Goal: Use online tool/utility: Utilize a website feature to perform a specific function

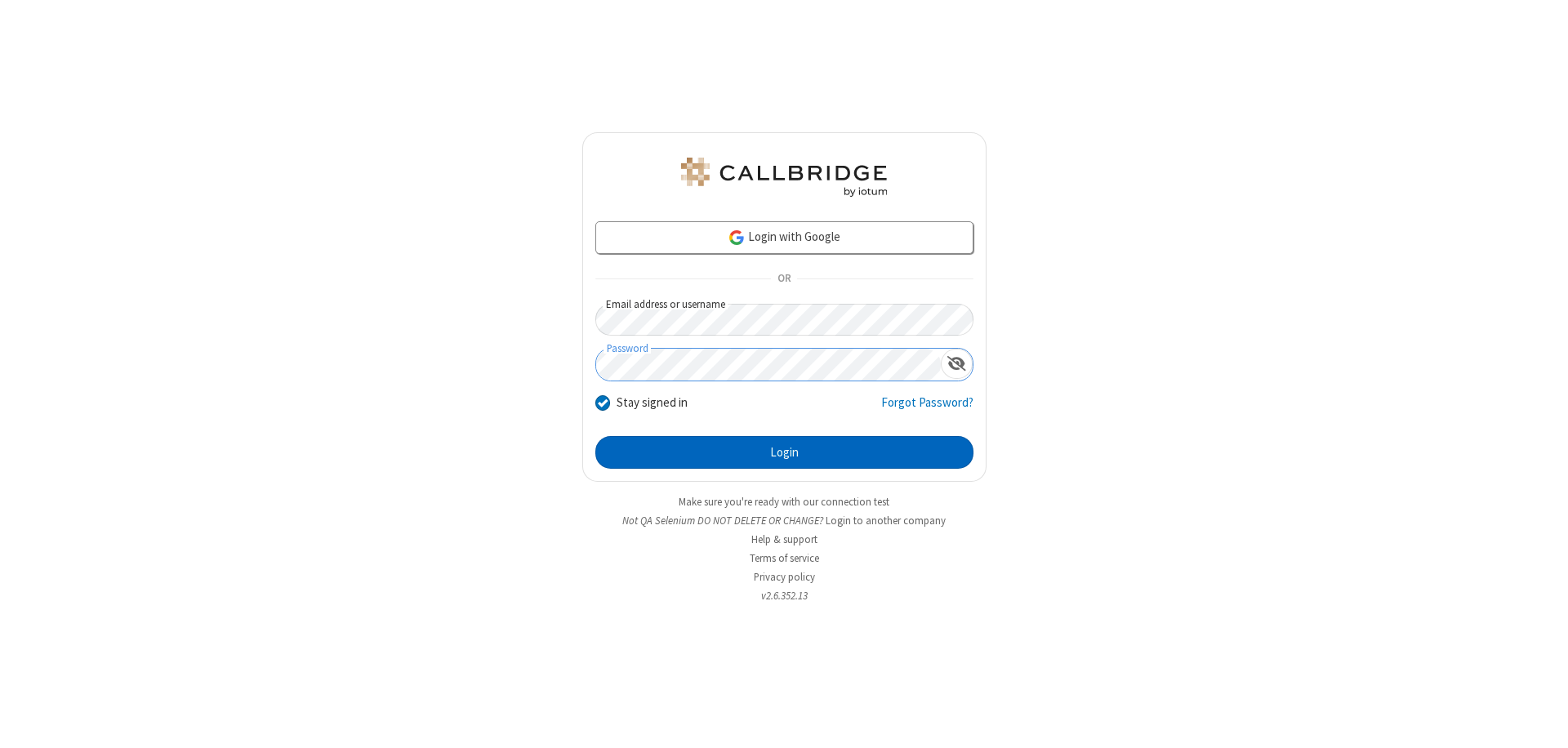
click at [784, 452] on button "Login" at bounding box center [784, 451] width 378 height 32
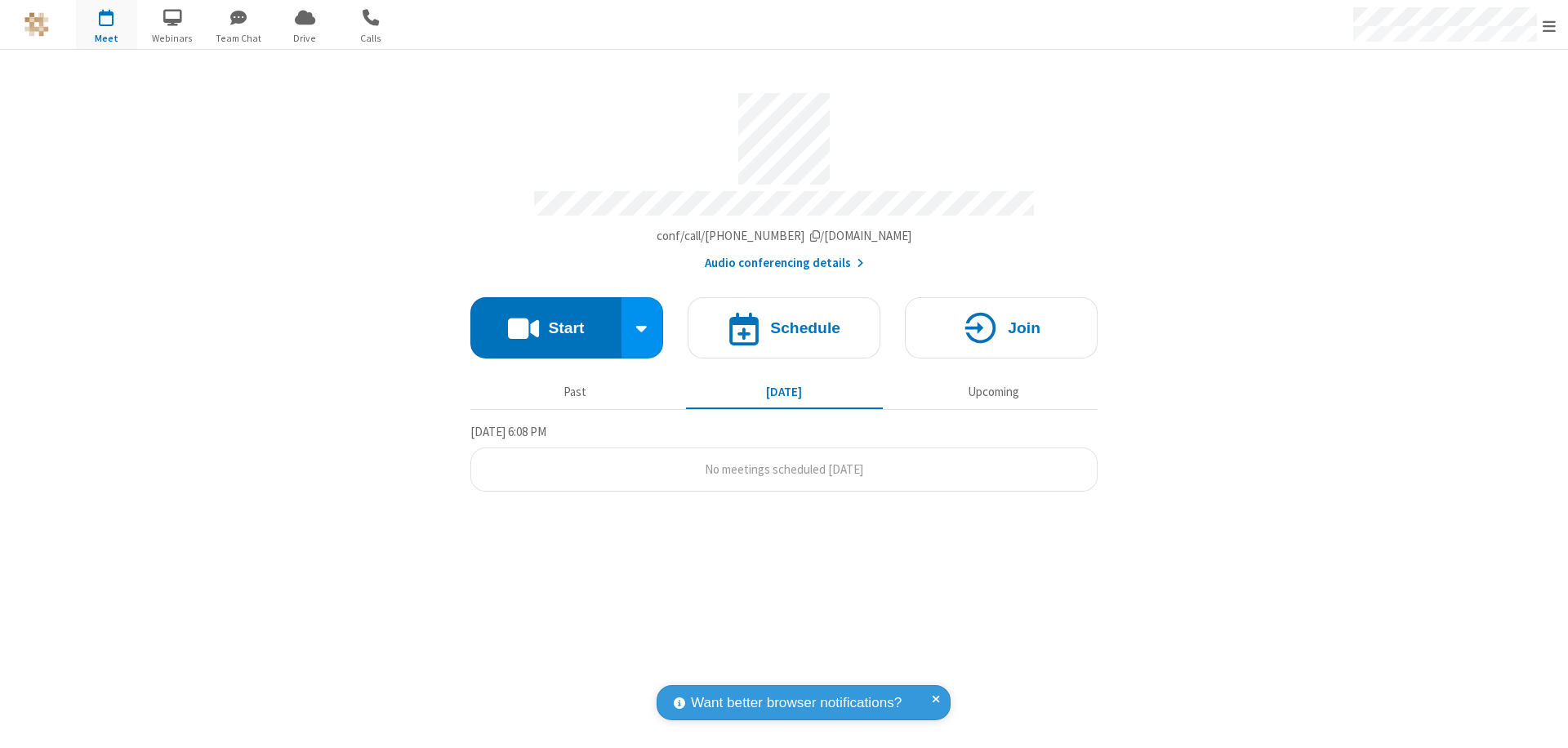
click at [546, 320] on button "Start" at bounding box center [546, 327] width 151 height 61
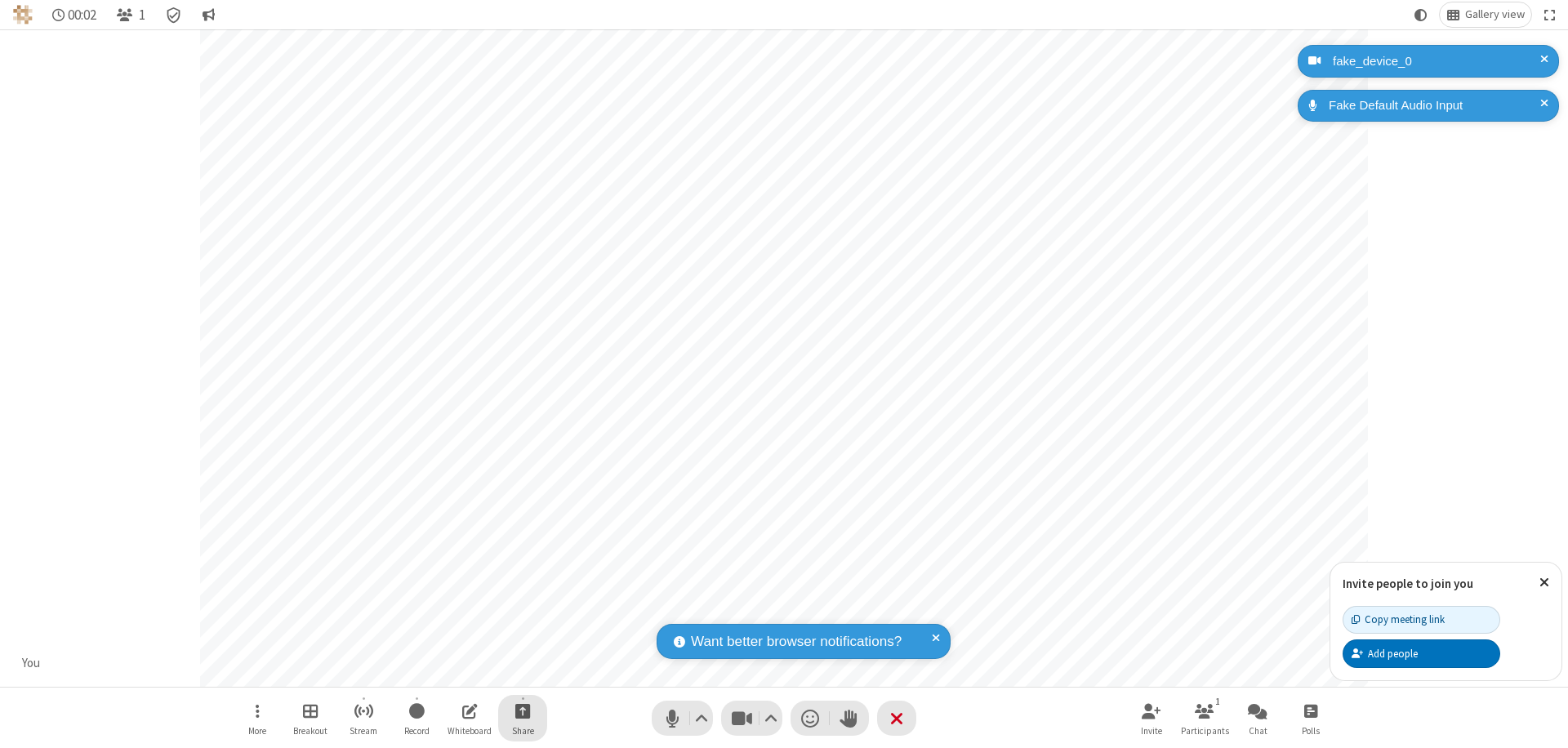
click at [523, 710] on span "Start sharing" at bounding box center [523, 710] width 16 height 20
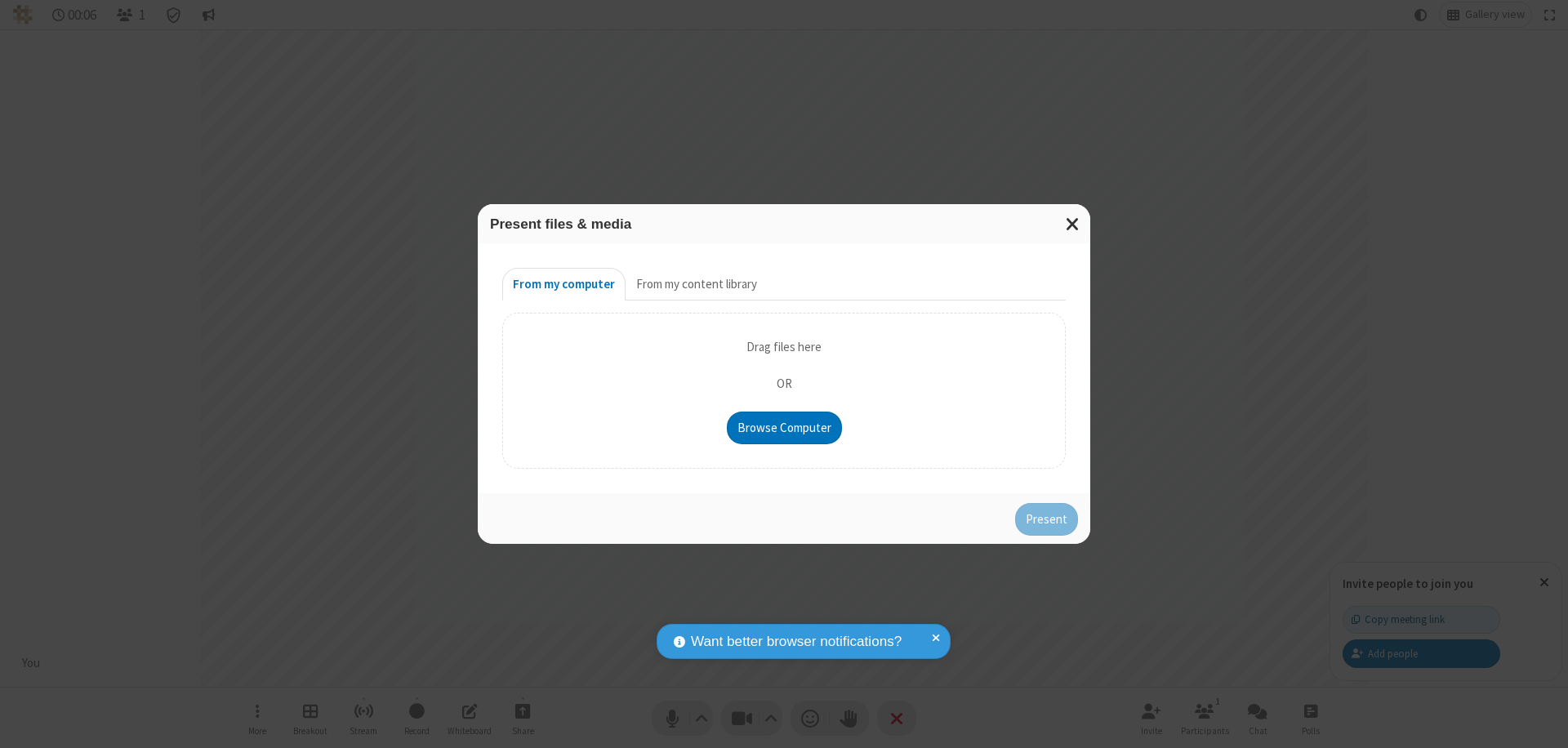
click at [695, 285] on button "From my content library" at bounding box center [697, 284] width 142 height 32
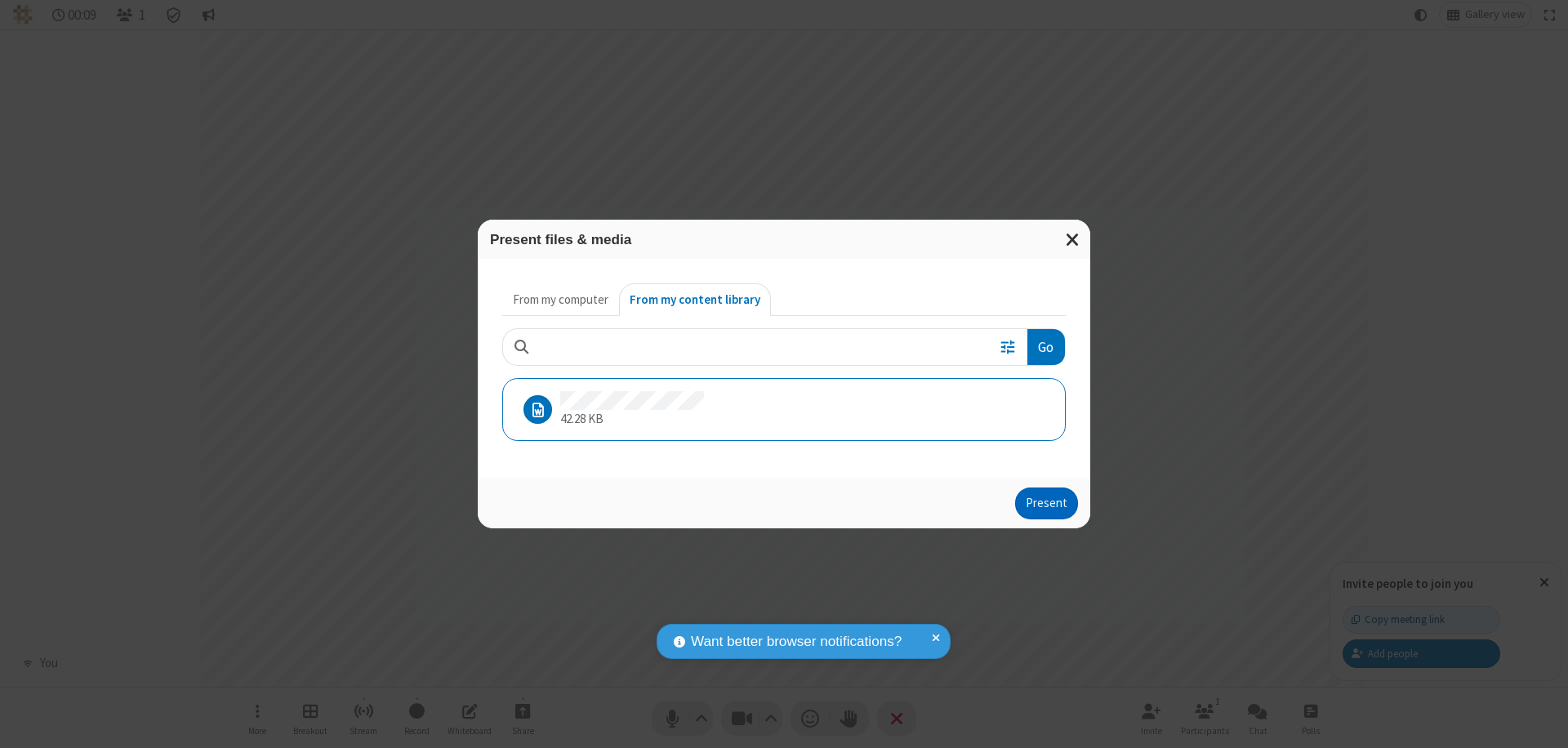
click at [1048, 503] on button "Present" at bounding box center [1047, 503] width 63 height 32
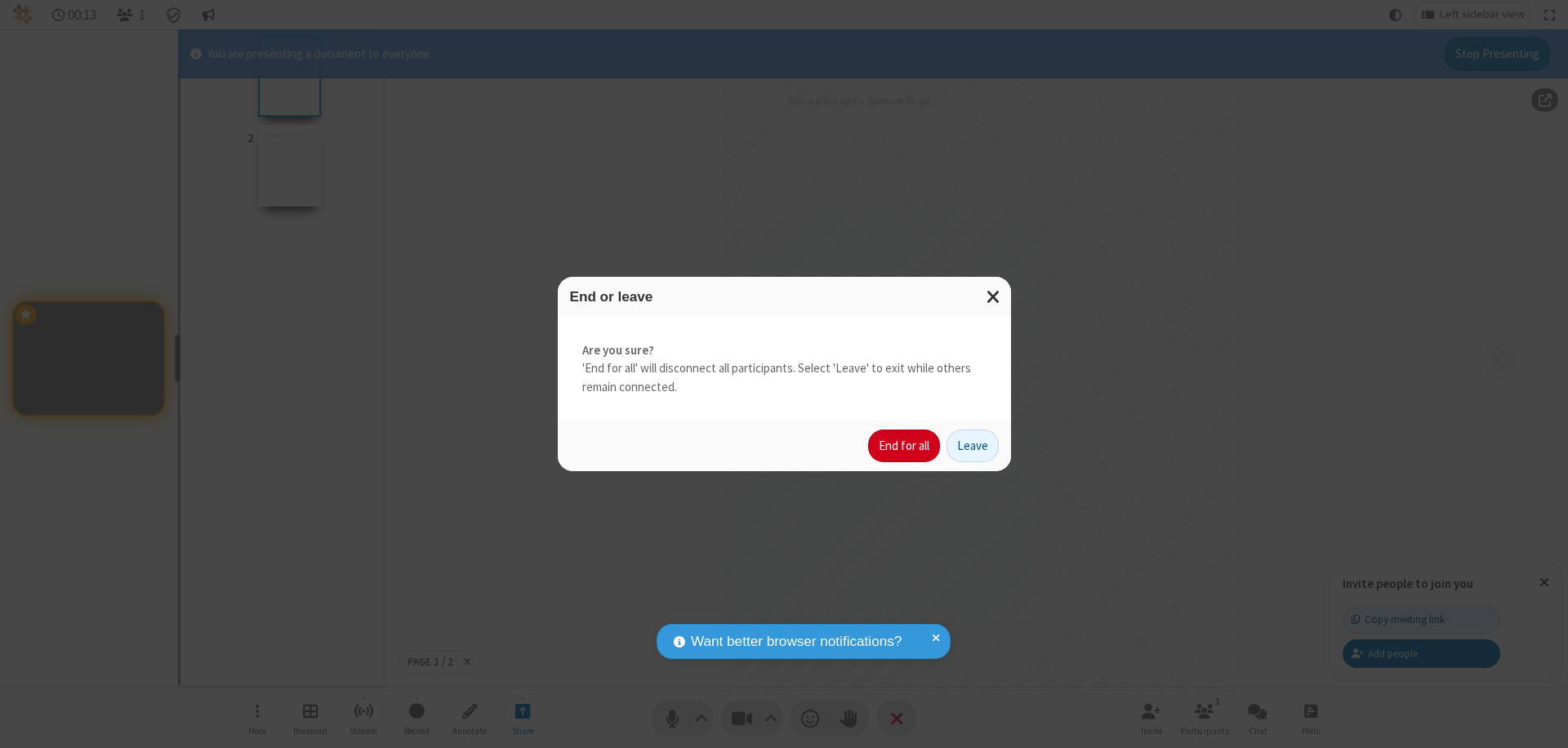
click at [904, 446] on button "End for all" at bounding box center [904, 445] width 72 height 32
